Goal: Task Accomplishment & Management: Manage account settings

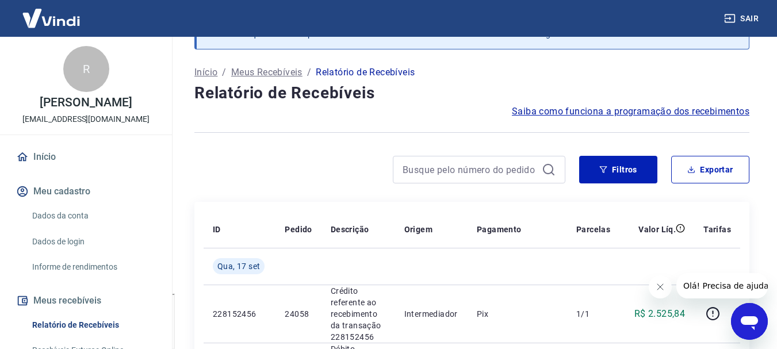
scroll to position [113, 0]
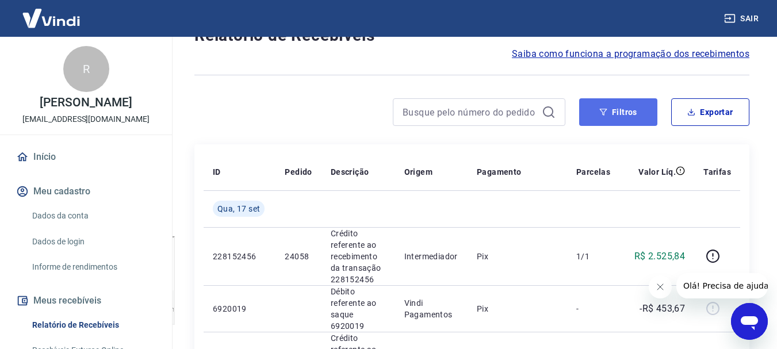
click at [635, 112] on button "Filtros" at bounding box center [618, 112] width 78 height 28
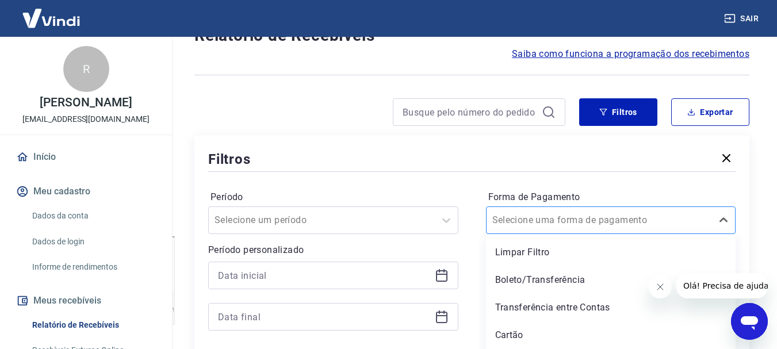
scroll to position [140, 0]
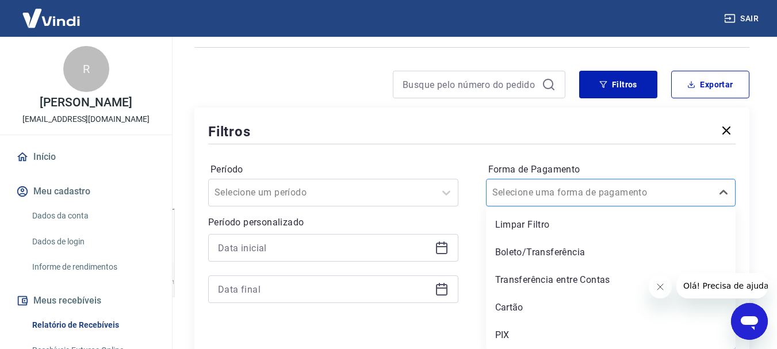
click at [643, 206] on div "option Limpar Filtro focused, 1 of 5. 5 results available. Use Up and Down to c…" at bounding box center [611, 193] width 250 height 28
click at [579, 251] on div "Boleto/Transferência" at bounding box center [611, 252] width 250 height 23
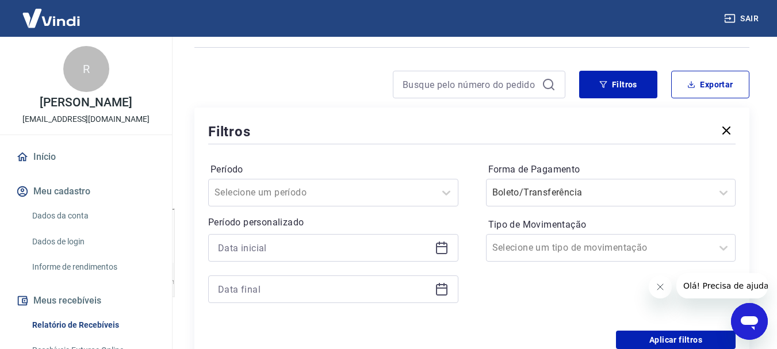
scroll to position [255, 0]
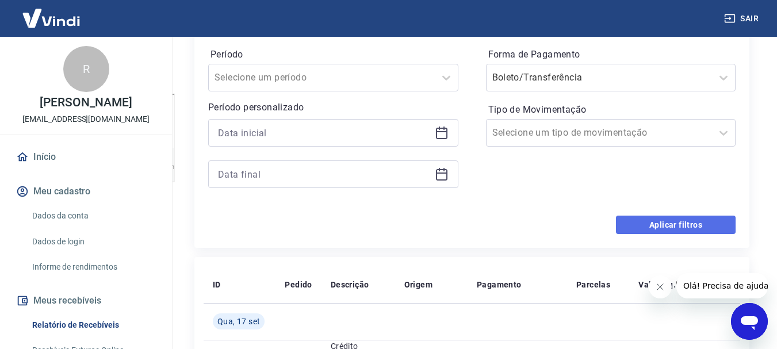
click at [623, 229] on button "Aplicar filtros" at bounding box center [676, 225] width 120 height 18
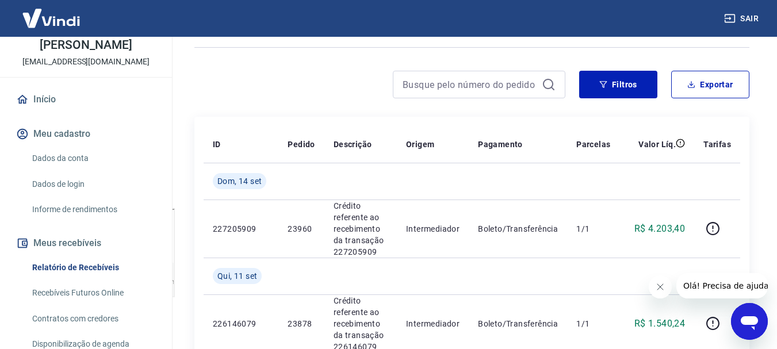
scroll to position [115, 0]
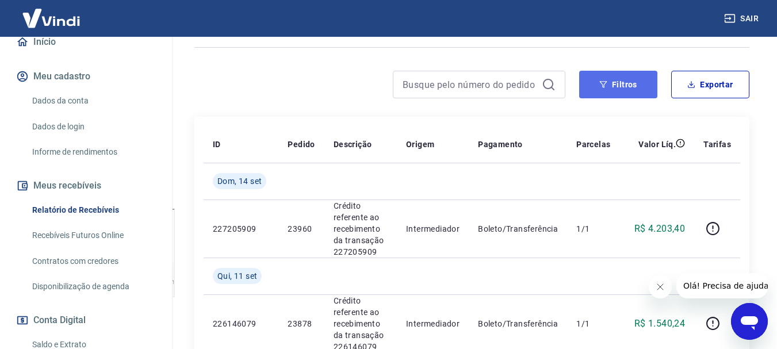
click at [640, 93] on button "Filtros" at bounding box center [618, 85] width 78 height 28
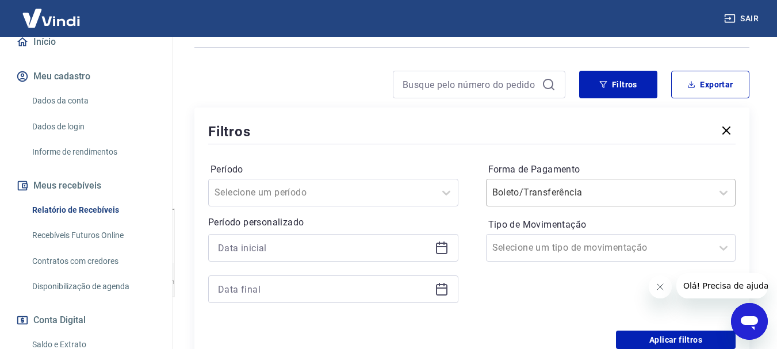
click at [650, 197] on div at bounding box center [599, 193] width 215 height 16
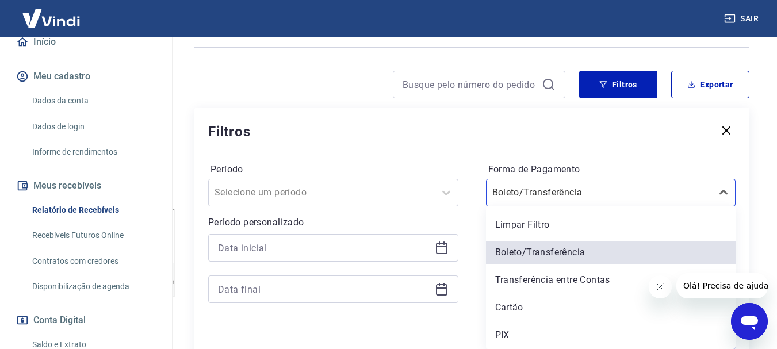
click at [545, 307] on div "Cartão" at bounding box center [611, 307] width 250 height 23
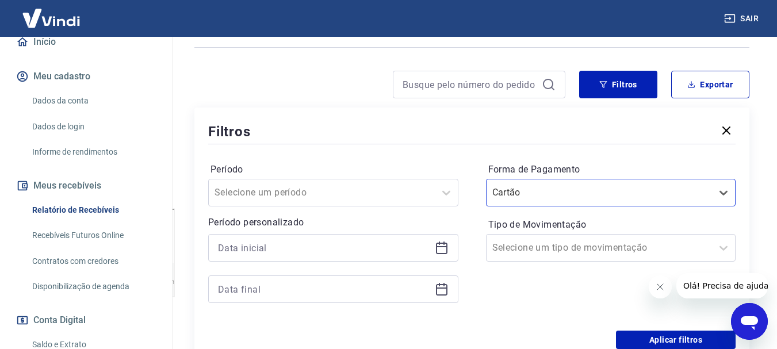
scroll to position [198, 0]
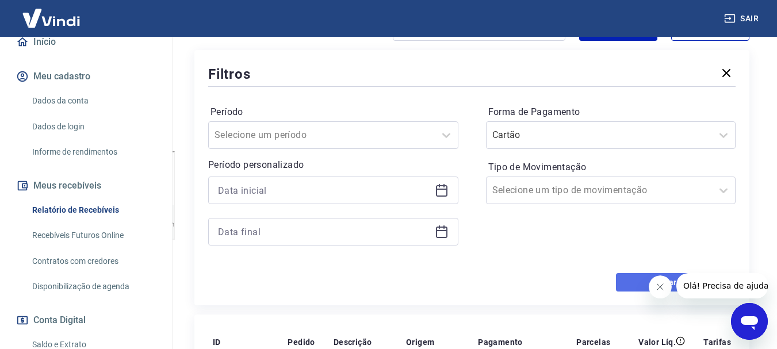
click at [623, 276] on button "Aplicar filtros" at bounding box center [676, 282] width 120 height 18
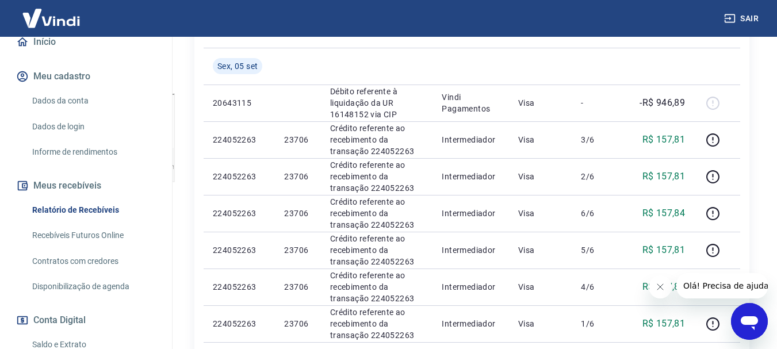
scroll to position [140, 0]
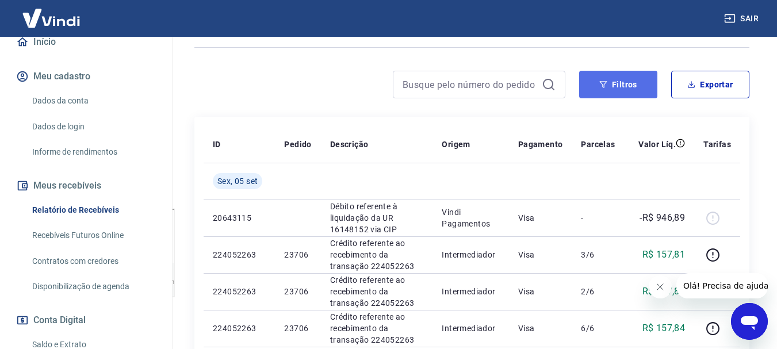
click at [625, 79] on button "Filtros" at bounding box center [618, 85] width 78 height 28
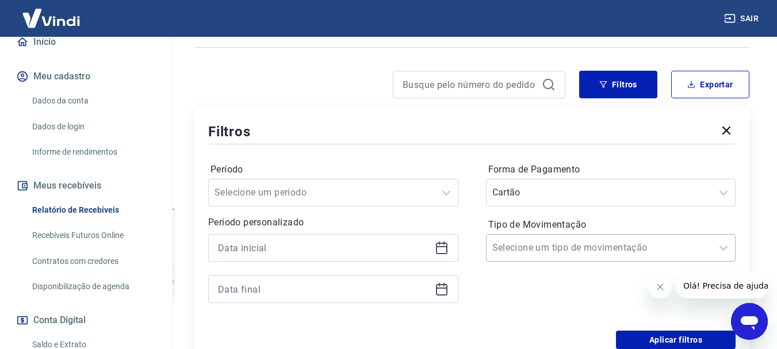
click at [598, 251] on div at bounding box center [599, 248] width 215 height 16
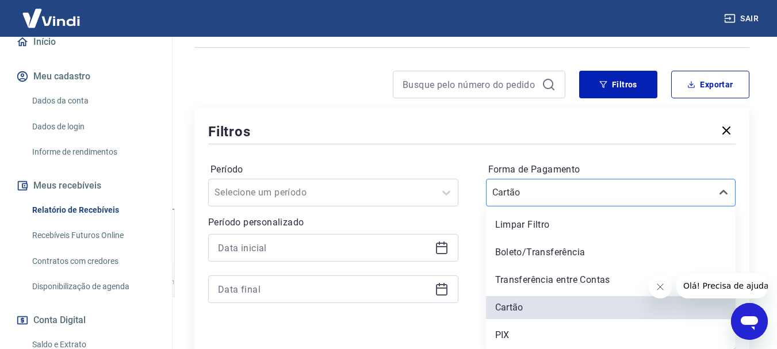
click at [704, 200] on div at bounding box center [599, 193] width 215 height 16
click at [583, 246] on div "Boleto/Transferência" at bounding box center [611, 252] width 250 height 23
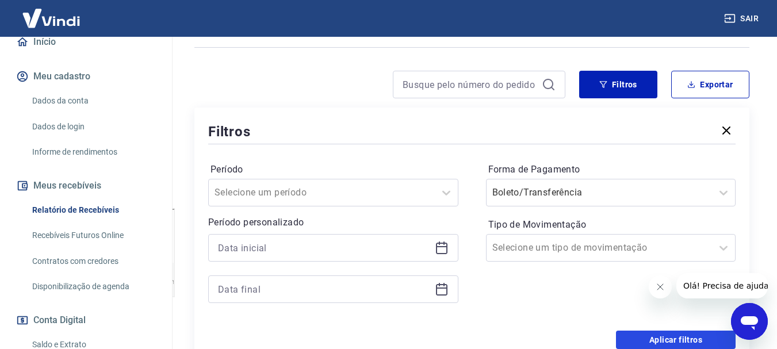
drag, startPoint x: 638, startPoint y: 334, endPoint x: 557, endPoint y: 195, distance: 161.4
click at [638, 332] on button "Aplicar filtros" at bounding box center [676, 340] width 120 height 18
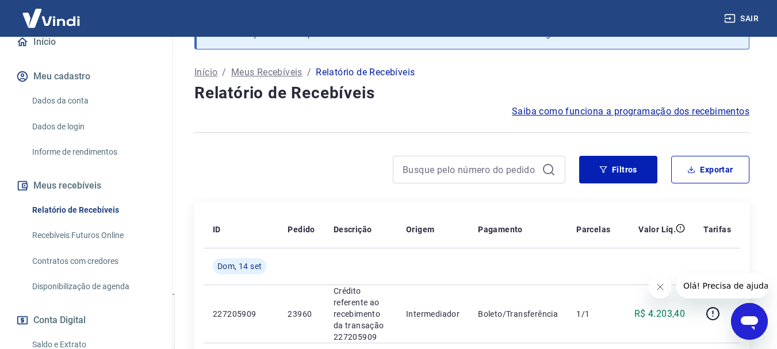
scroll to position [140, 0]
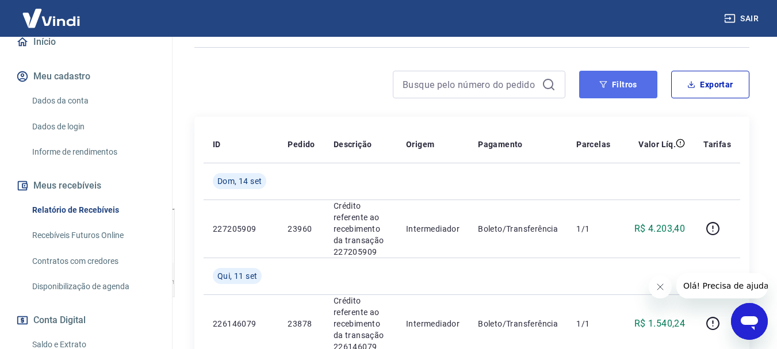
click at [641, 90] on button "Filtros" at bounding box center [618, 85] width 78 height 28
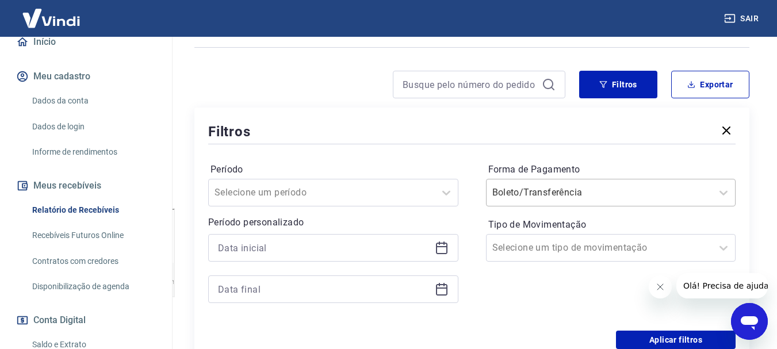
click at [622, 194] on div at bounding box center [599, 193] width 215 height 16
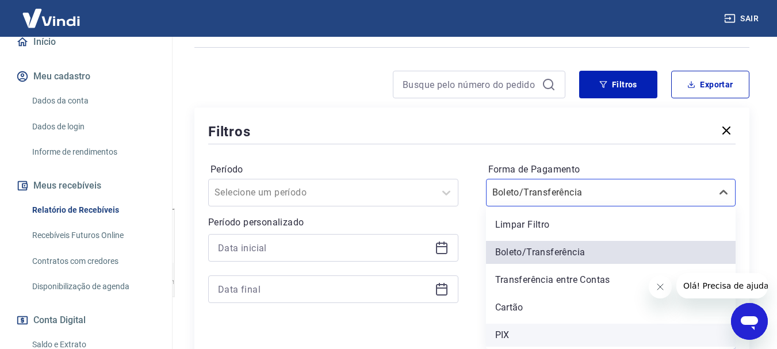
click at [504, 332] on div "PIX" at bounding box center [611, 335] width 250 height 23
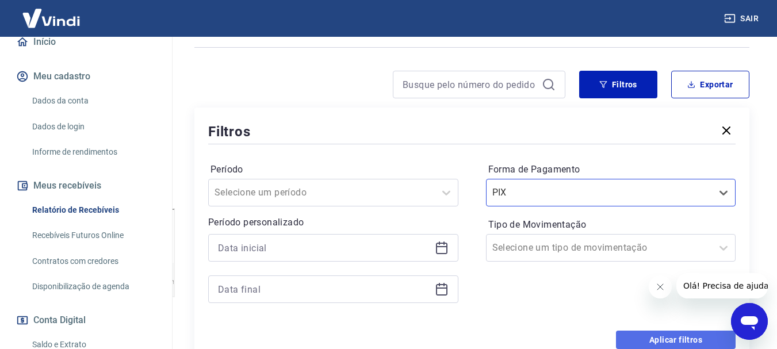
click at [668, 335] on button "Aplicar filtros" at bounding box center [676, 340] width 120 height 18
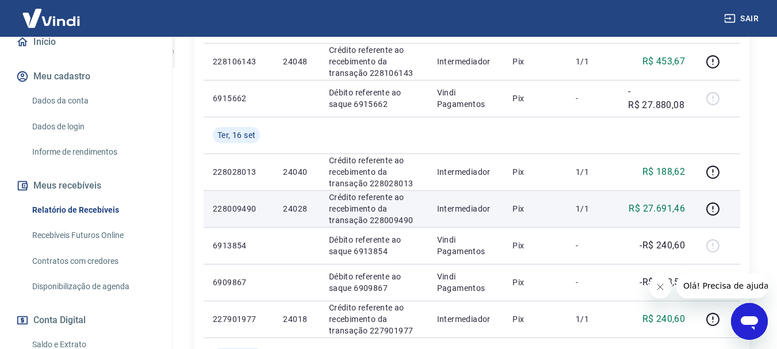
scroll to position [313, 0]
